Goal: Task Accomplishment & Management: Manage account settings

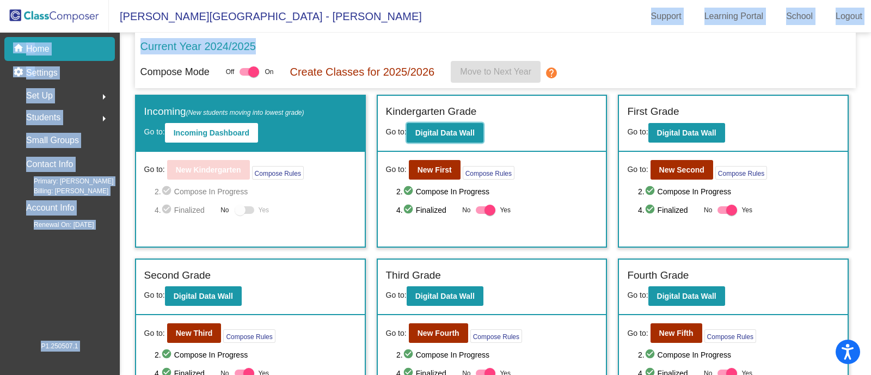
click at [466, 134] on b "Digital Data Wall" at bounding box center [444, 132] width 59 height 9
click at [234, 133] on b "Incoming Dashboard" at bounding box center [212, 132] width 76 height 9
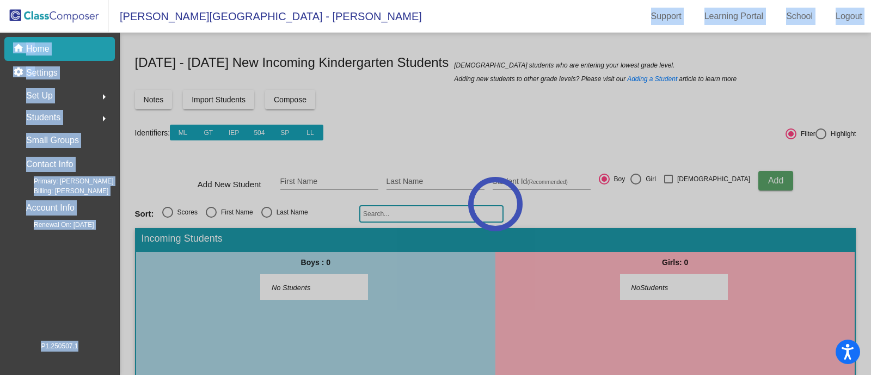
click at [69, 265] on mat-nav-list "home Home settings Settings Set Up arrow_right Students arrow_right Small Group…" at bounding box center [59, 187] width 119 height 308
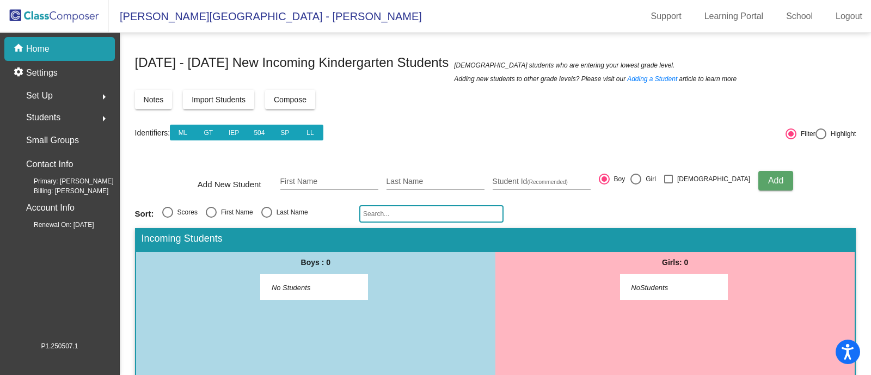
click at [707, 126] on mat-toolbar-row "Identifiers: ML GT IEP 504 SP LL" at bounding box center [459, 132] width 648 height 35
click at [565, 131] on mat-toolbar-row "Identifiers: ML GT IEP 504 SP LL" at bounding box center [459, 132] width 648 height 35
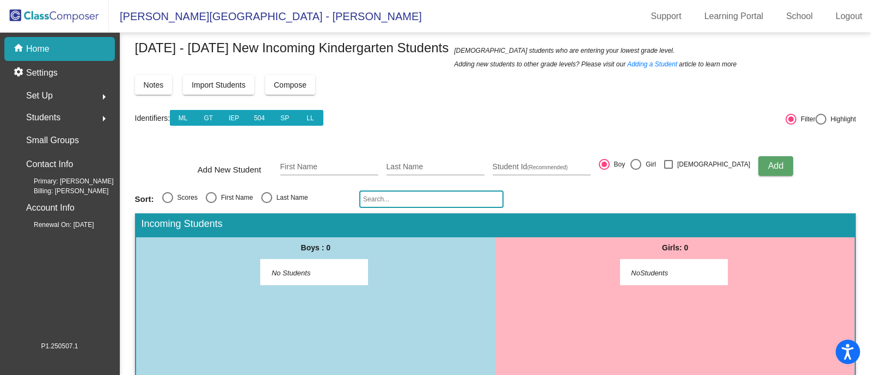
scroll to position [27, 0]
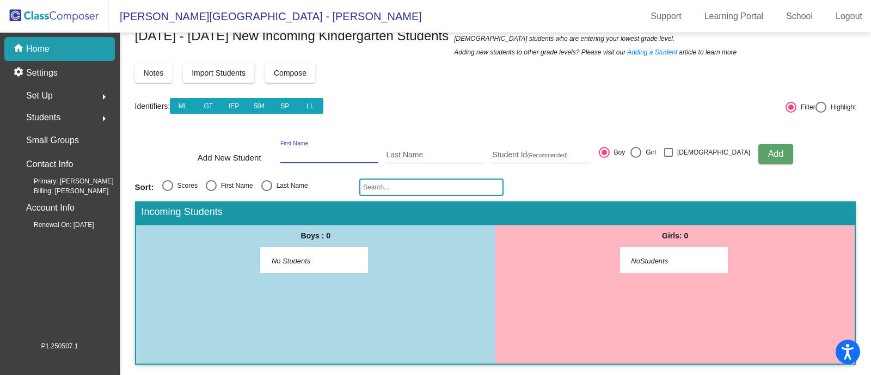
click at [351, 152] on input "First Name" at bounding box center [329, 155] width 98 height 9
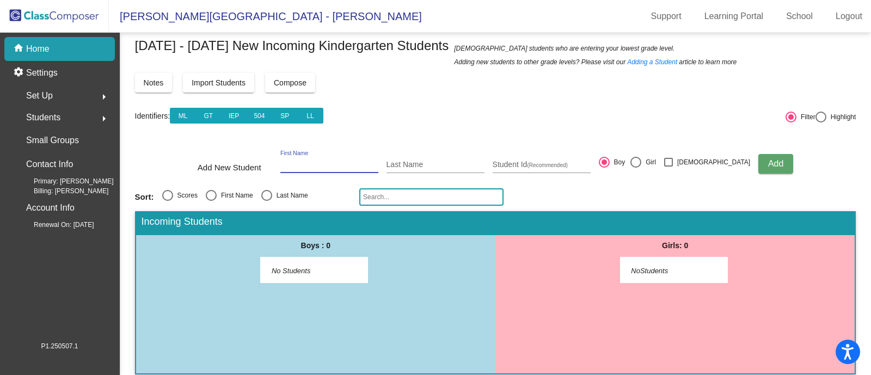
scroll to position [0, 0]
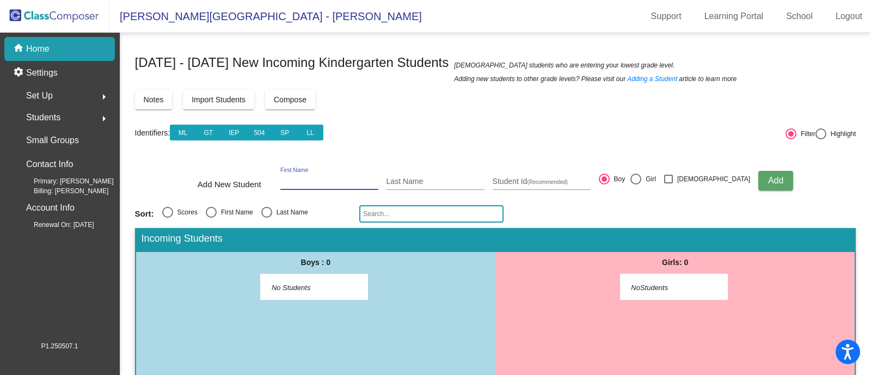
click at [82, 91] on div "Set Up arrow_right" at bounding box center [63, 96] width 104 height 22
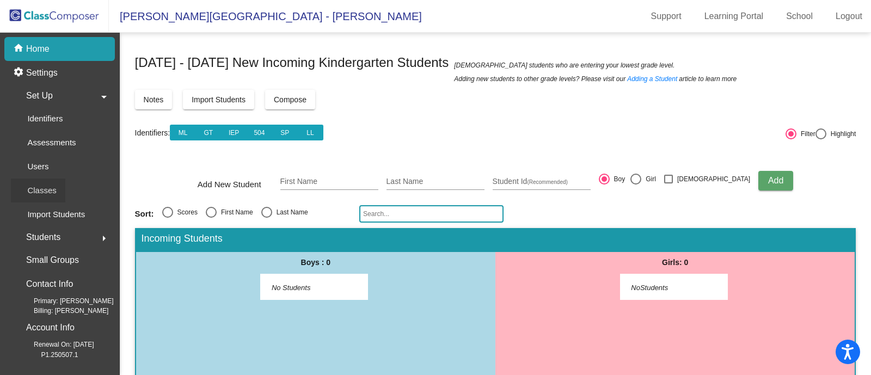
click at [79, 182] on link "Classes" at bounding box center [63, 190] width 104 height 24
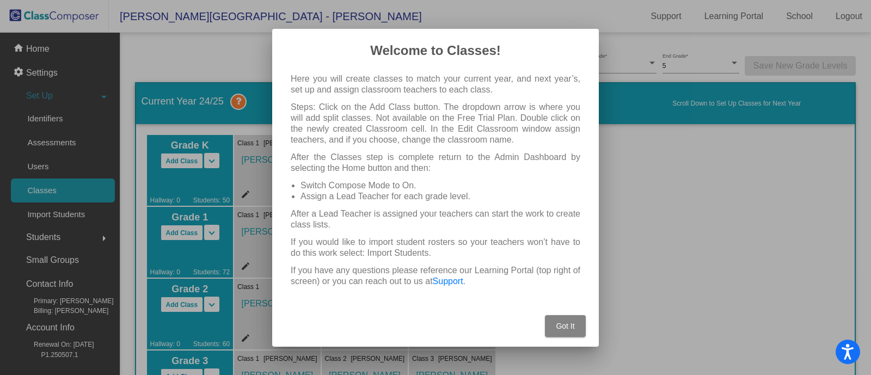
click at [579, 327] on button "Got It" at bounding box center [565, 326] width 41 height 22
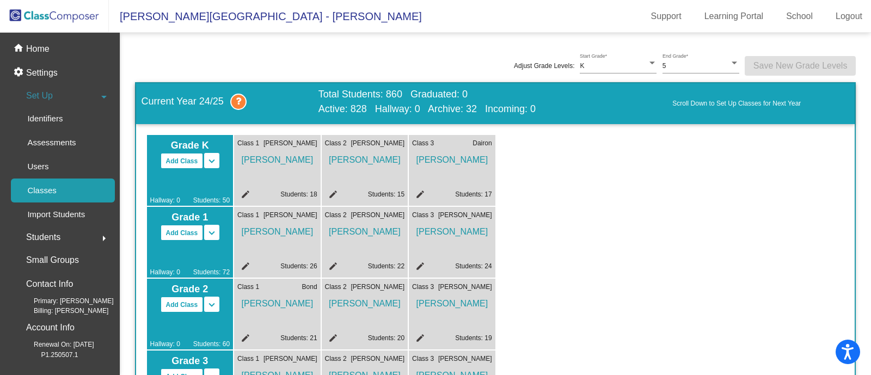
click at [293, 158] on span "[PERSON_NAME]" at bounding box center [277, 157] width 80 height 19
click at [246, 191] on mat-icon "edit" at bounding box center [243, 195] width 13 height 13
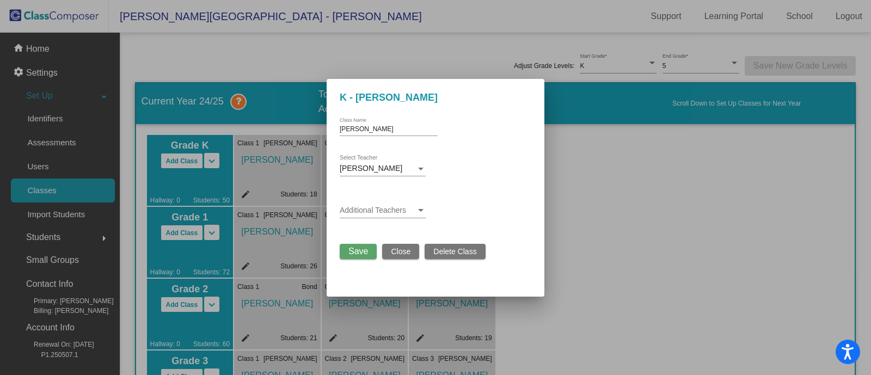
click at [404, 167] on div "[PERSON_NAME]" at bounding box center [378, 168] width 76 height 9
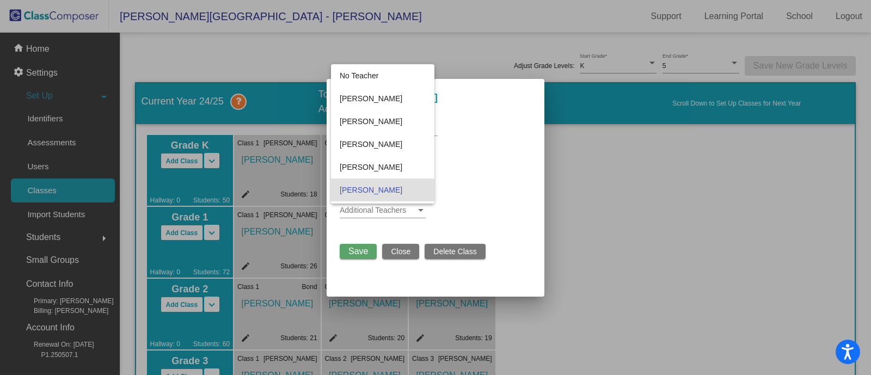
scroll to position [21, 0]
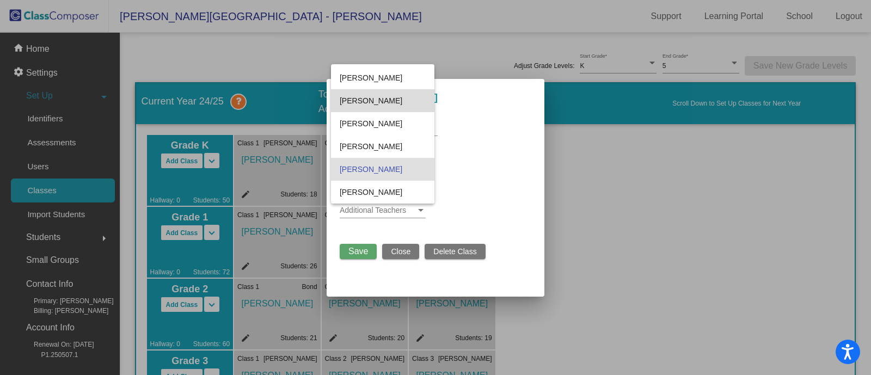
click at [397, 101] on span "[PERSON_NAME]" at bounding box center [383, 100] width 86 height 23
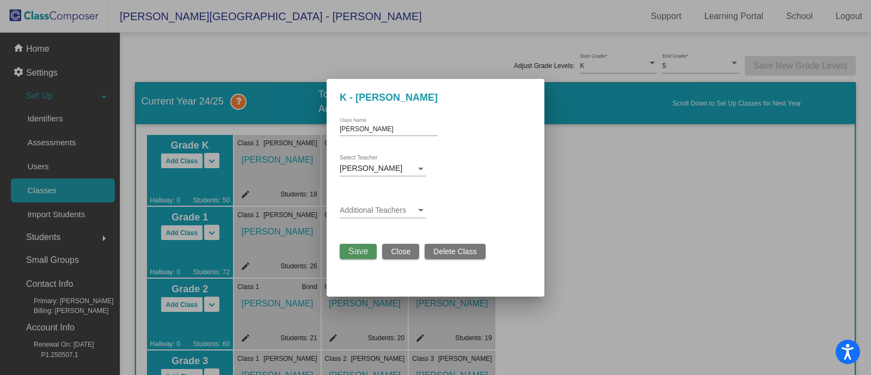
click at [368, 253] on button "Save" at bounding box center [358, 251] width 37 height 15
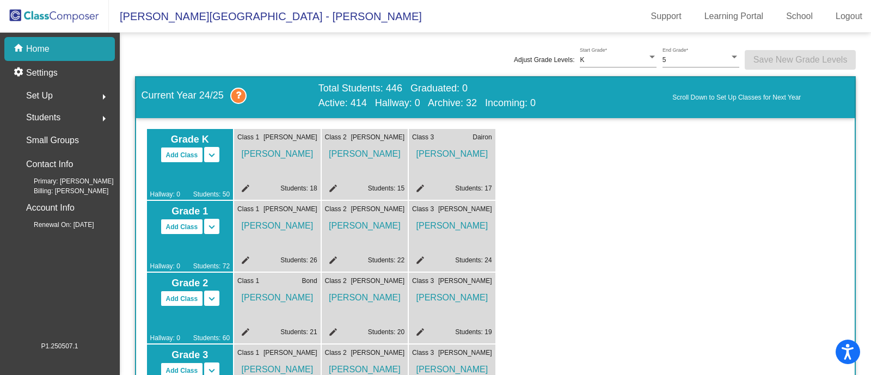
scroll to position [5, 0]
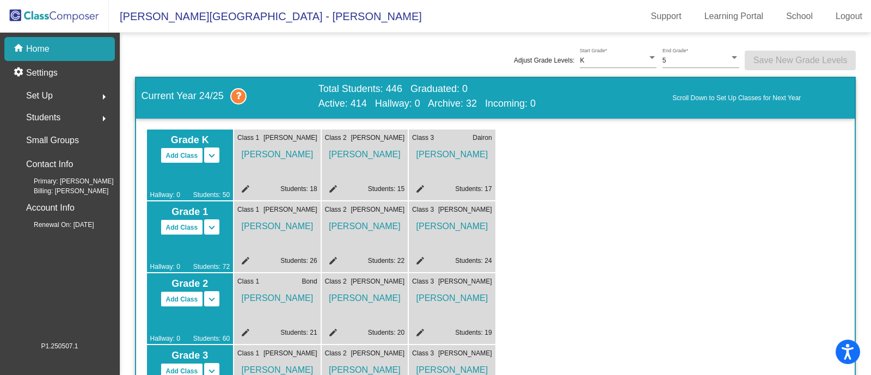
click at [290, 189] on link "Students: 18" at bounding box center [298, 189] width 36 height 8
